Goal: Transaction & Acquisition: Purchase product/service

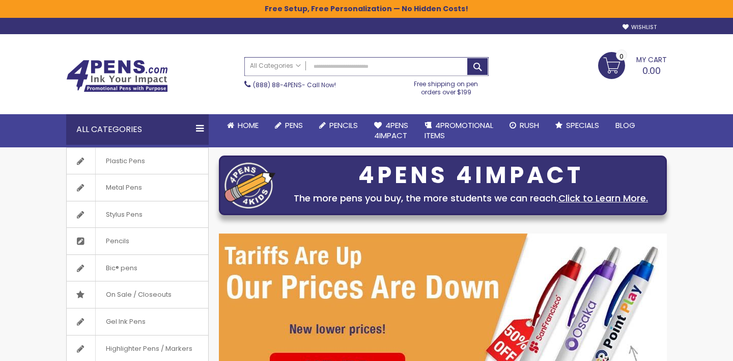
click at [351, 68] on input "Search" at bounding box center [366, 67] width 243 height 18
paste input "**********"
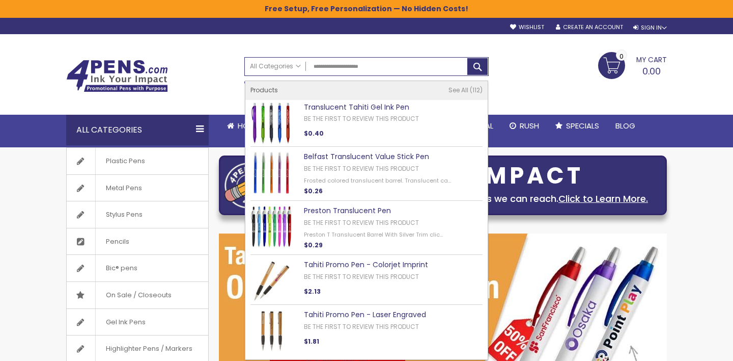
click at [356, 105] on link "Translucent Tahiti Gel Ink Pen" at bounding box center [356, 107] width 105 height 10
type input "**********"
